Goal: Task Accomplishment & Management: Manage account settings

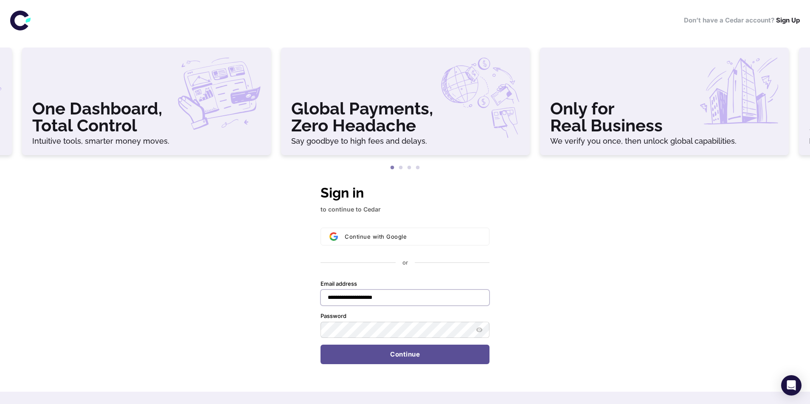
click at [395, 301] on input "**********" at bounding box center [404, 298] width 169 height 16
click at [394, 350] on button "Continue" at bounding box center [404, 355] width 169 height 20
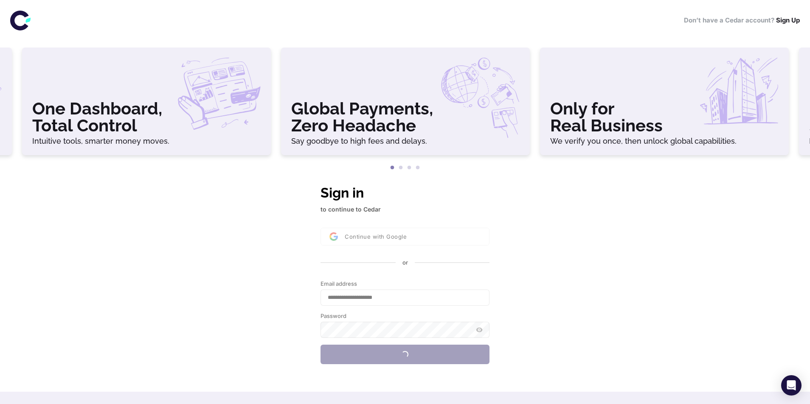
type input "**********"
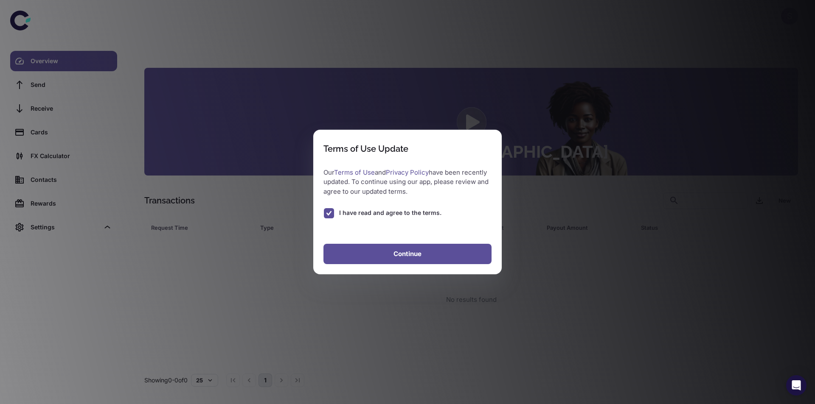
click at [375, 244] on button "Continue" at bounding box center [407, 254] width 168 height 20
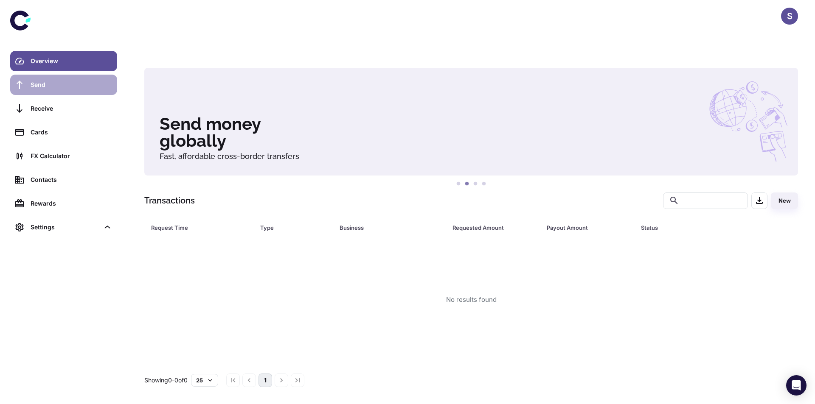
click at [61, 92] on link "Send" at bounding box center [63, 85] width 107 height 20
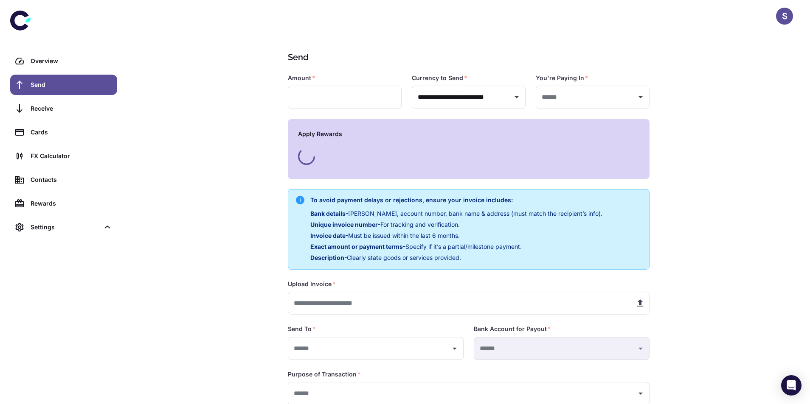
type input "**********"
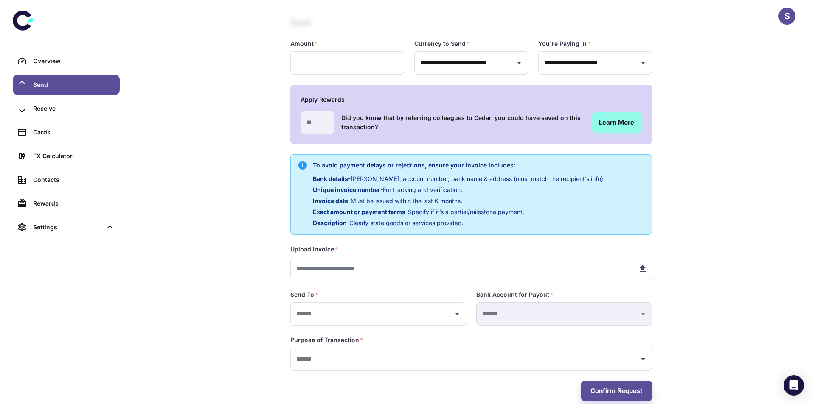
scroll to position [48, 0]
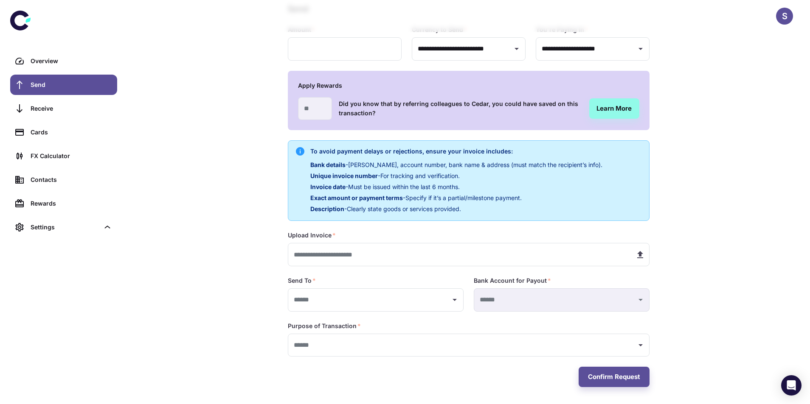
click at [787, 17] on div "S" at bounding box center [784, 16] width 17 height 17
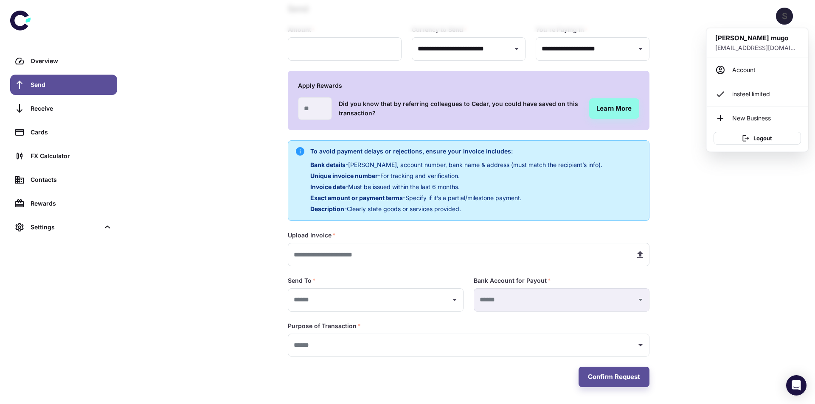
click at [747, 48] on p "[EMAIL_ADDRESS][DOMAIN_NAME]" at bounding box center [757, 47] width 84 height 9
click at [742, 74] on link "Account" at bounding box center [757, 70] width 94 height 17
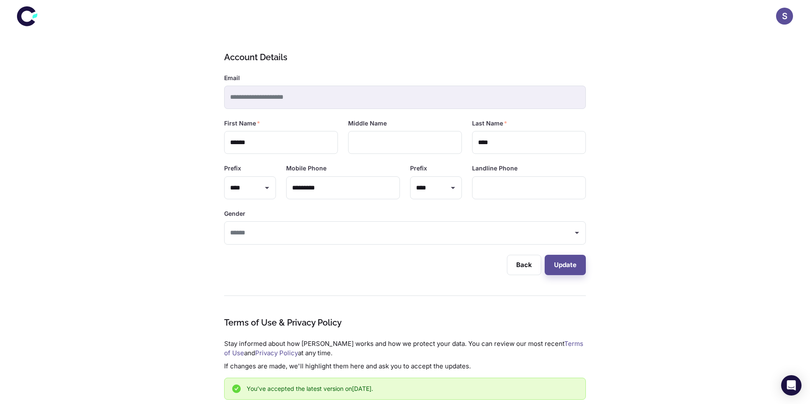
click at [25, 17] on icon at bounding box center [27, 16] width 20 height 20
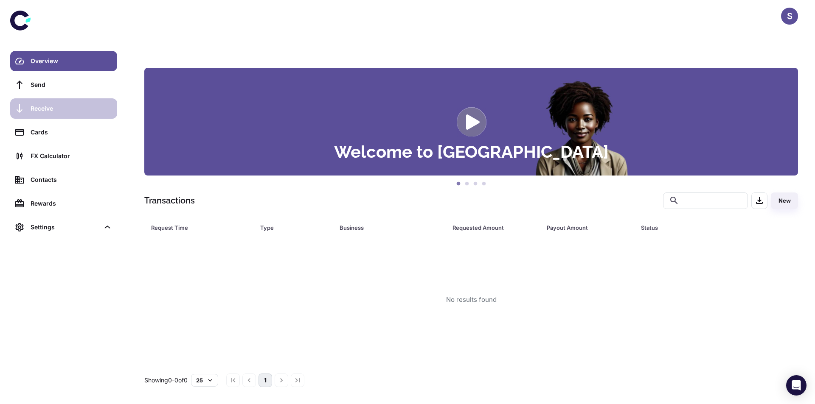
click at [44, 110] on div "Receive" at bounding box center [71, 108] width 81 height 9
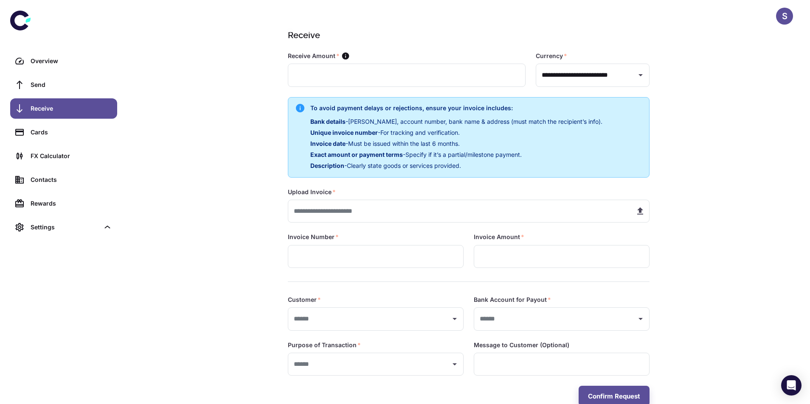
scroll to position [41, 0]
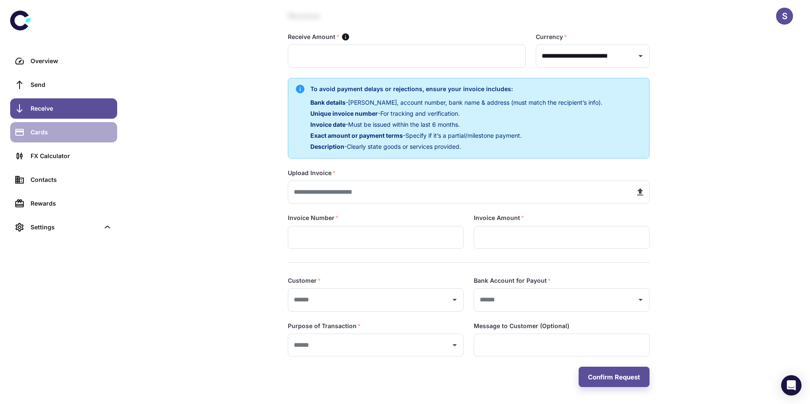
click at [42, 133] on div "Cards" at bounding box center [71, 132] width 81 height 9
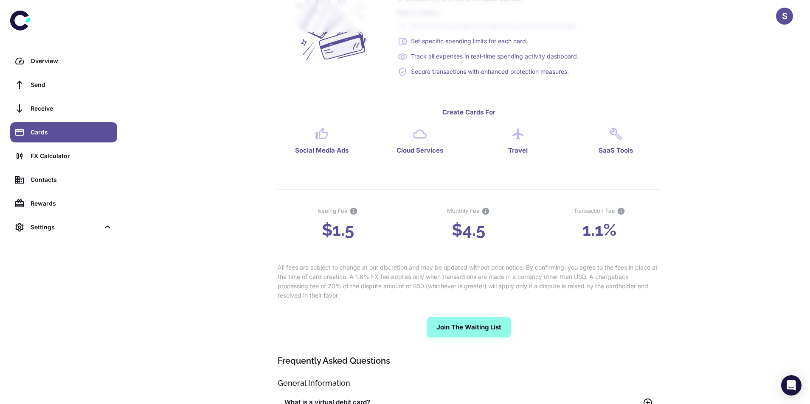
scroll to position [85, 0]
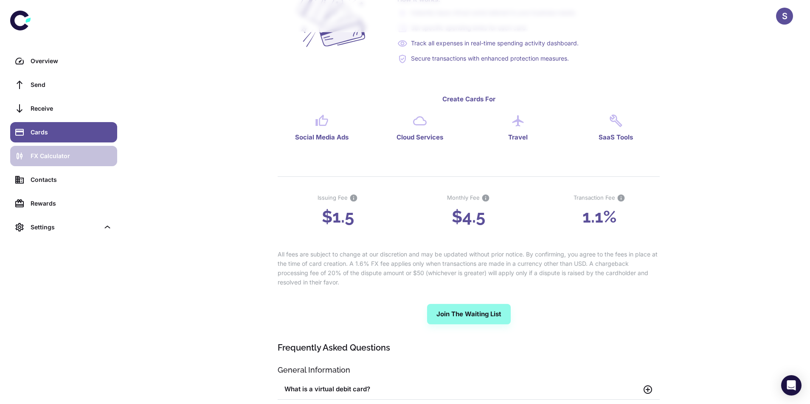
click at [58, 164] on link "FX Calculator" at bounding box center [63, 156] width 107 height 20
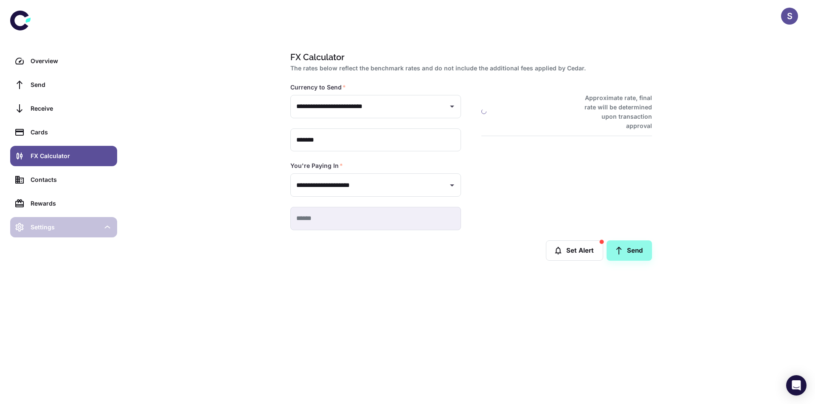
click at [63, 223] on div "Settings" at bounding box center [65, 227] width 69 height 9
type input "**********"
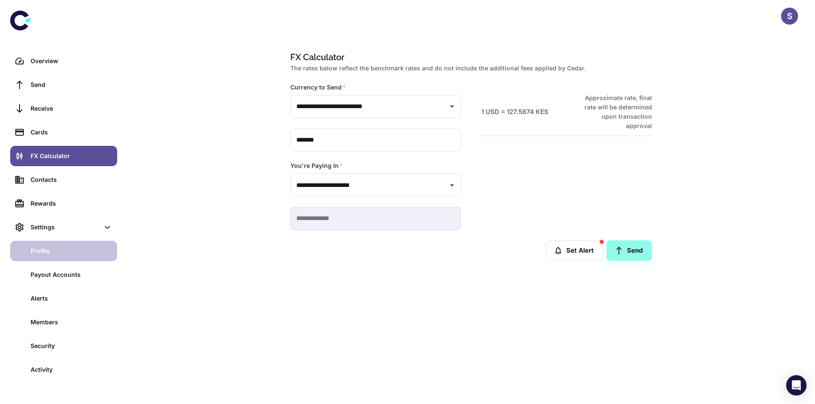
click at [47, 250] on div "Profile" at bounding box center [71, 251] width 81 height 9
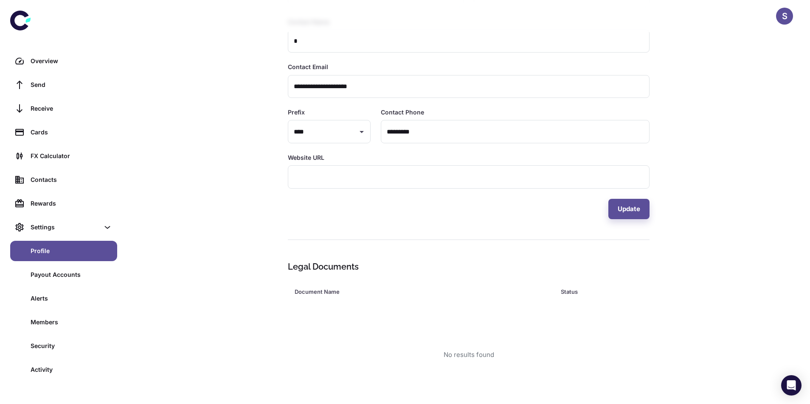
scroll to position [261, 0]
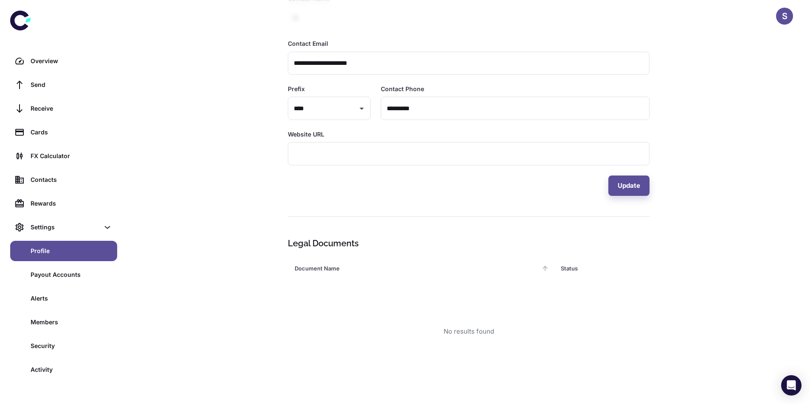
click at [317, 268] on div "Document Name" at bounding box center [417, 269] width 245 height 12
click at [325, 268] on div "Document Name" at bounding box center [416, 269] width 242 height 12
click at [557, 269] on th "Status" at bounding box center [586, 268] width 64 height 17
click at [561, 267] on div "Status" at bounding box center [582, 269] width 42 height 12
click at [45, 267] on link "Payout Accounts" at bounding box center [63, 275] width 107 height 20
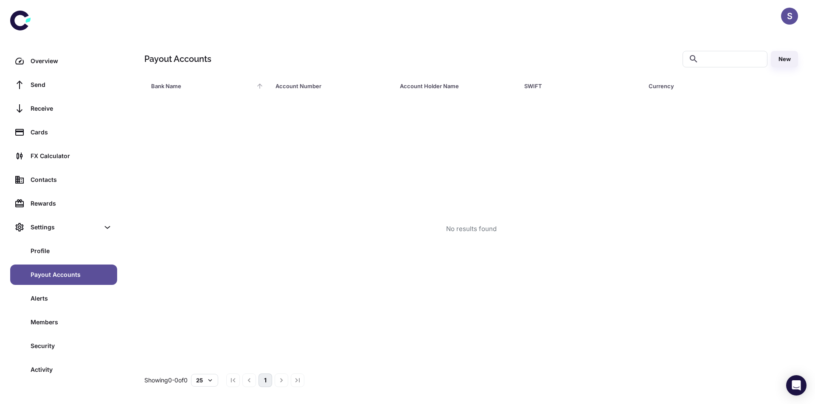
click at [174, 86] on div "Bank Name" at bounding box center [202, 86] width 103 height 12
click at [311, 87] on div "Account Number" at bounding box center [326, 86] width 103 height 12
click at [66, 303] on div "Alerts" at bounding box center [71, 298] width 81 height 9
